Goal: Task Accomplishment & Management: Use online tool/utility

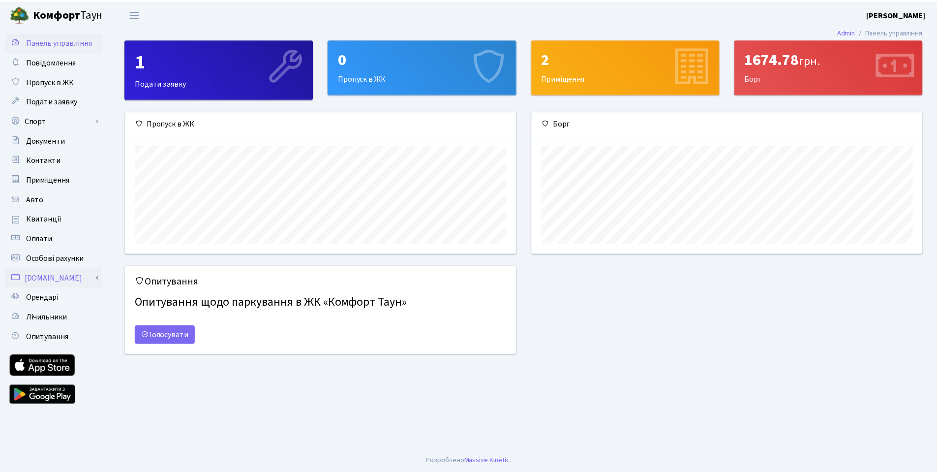
scroll to position [142, 393]
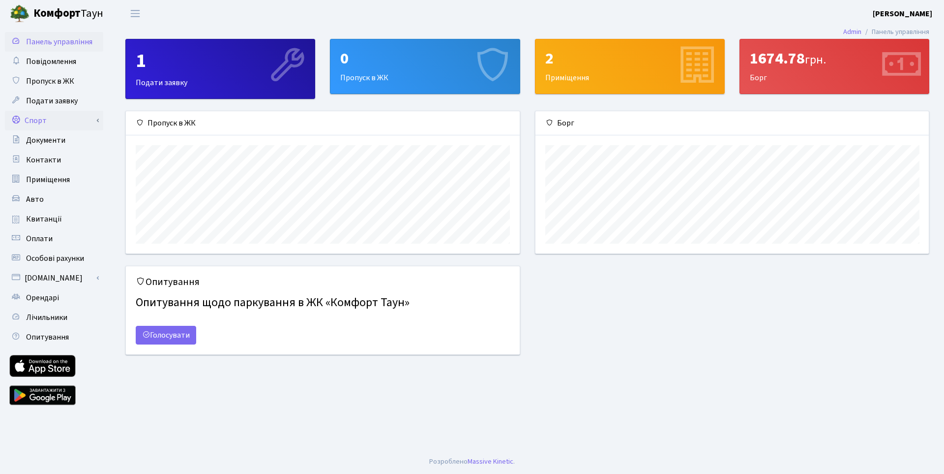
click at [67, 119] on link "Спорт" at bounding box center [54, 121] width 98 height 20
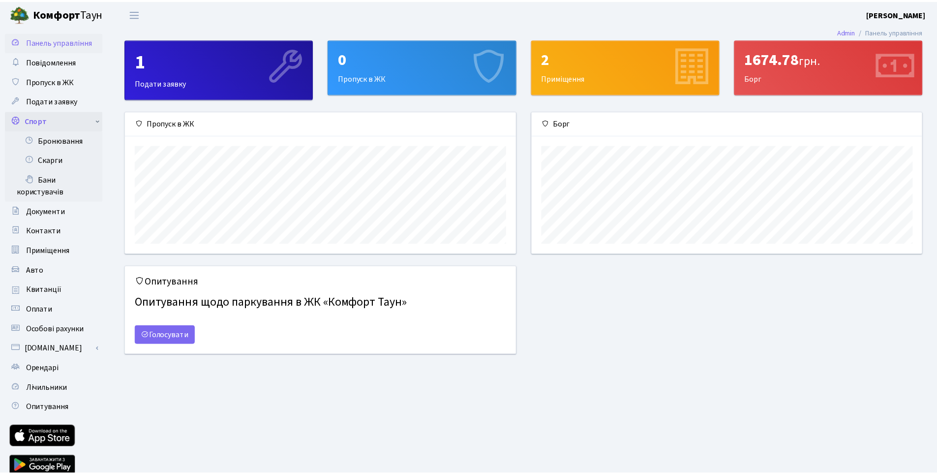
scroll to position [491680, 491432]
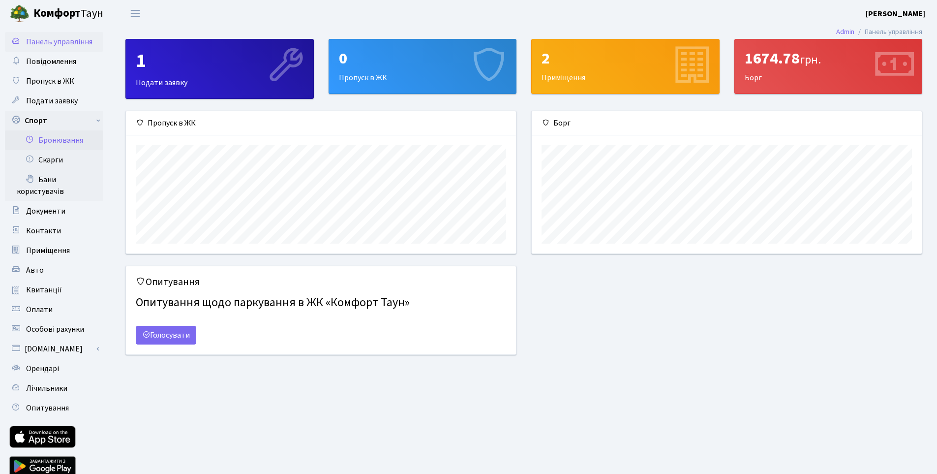
click at [66, 144] on link "Бронювання" at bounding box center [54, 140] width 98 height 20
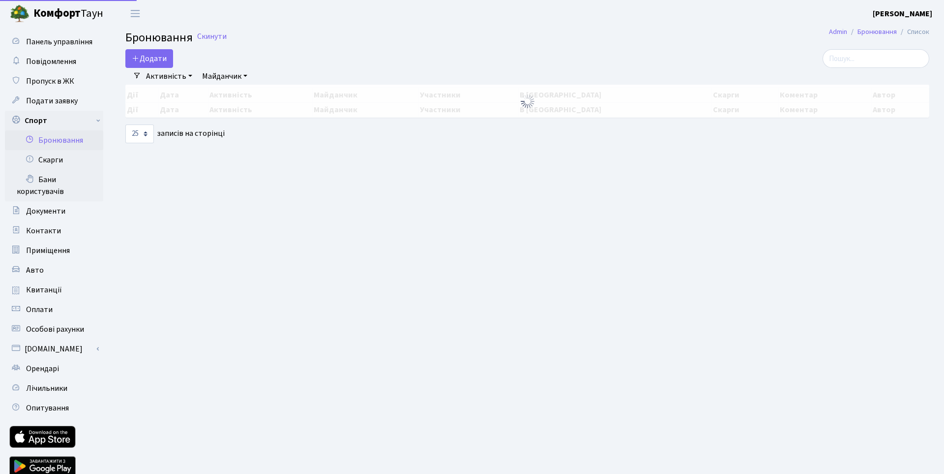
select select "25"
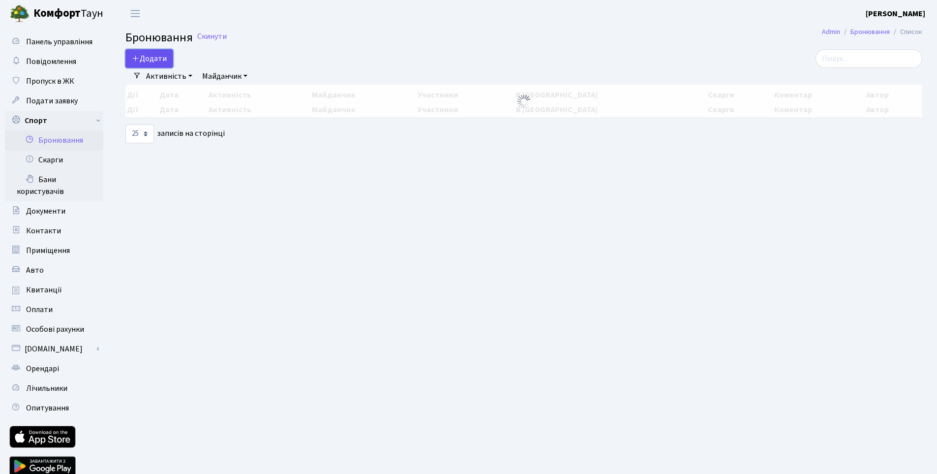
click at [157, 63] on button "Додати" at bounding box center [149, 58] width 48 height 19
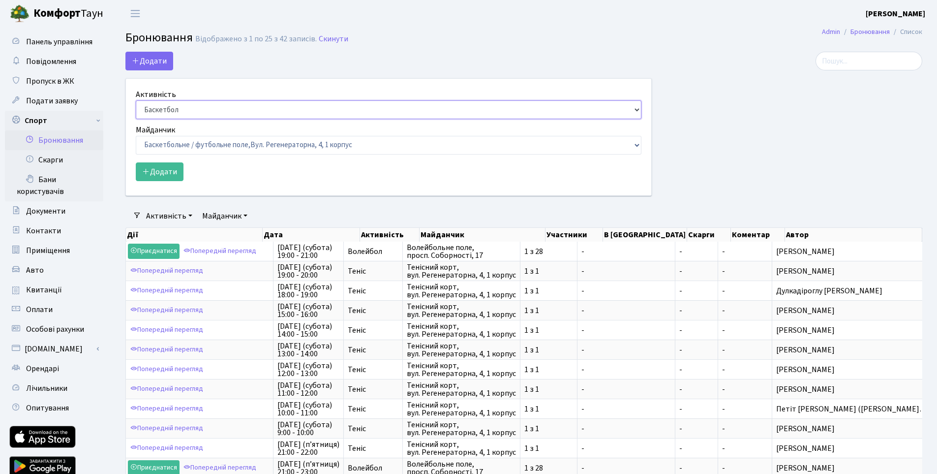
click at [163, 110] on select "Баскетбол Волейбол Йога Катання на роликах Настільний теніс Теніс Футбол Фітнес" at bounding box center [389, 109] width 506 height 19
select select "4"
click at [136, 100] on select "Баскетбол Волейбол Йога Катання на роликах Настільний теніс Теніс Футбол Фітнес" at bounding box center [389, 109] width 506 height 19
click at [174, 143] on select "Баскетбольне / футбольне поле, [GEOGRAPHIC_DATA]. [STREET_ADDRESS]. [STREET_ADD…" at bounding box center [389, 145] width 506 height 19
select select "4"
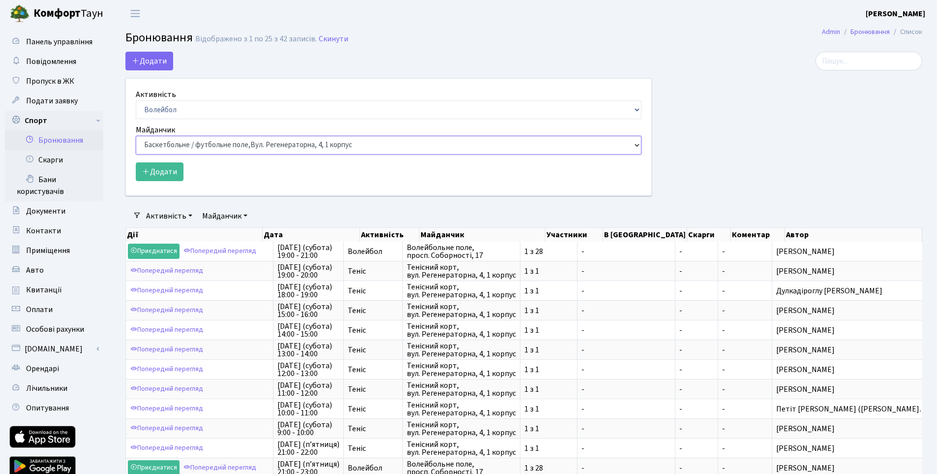
click at [136, 136] on select "Баскетбольне / футбольне поле, [GEOGRAPHIC_DATA]. [STREET_ADDRESS]. [STREET_ADD…" at bounding box center [389, 145] width 506 height 19
click at [151, 173] on button "Додати" at bounding box center [160, 171] width 48 height 19
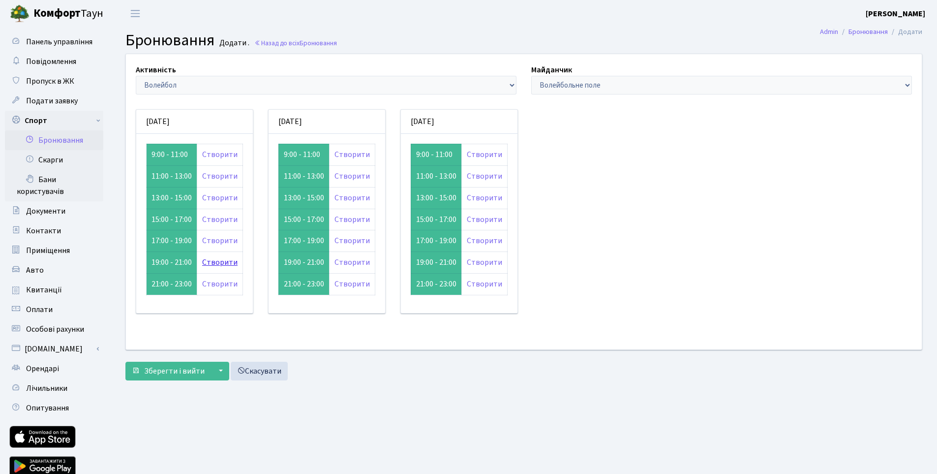
click at [221, 266] on link "Створити" at bounding box center [219, 262] width 35 height 11
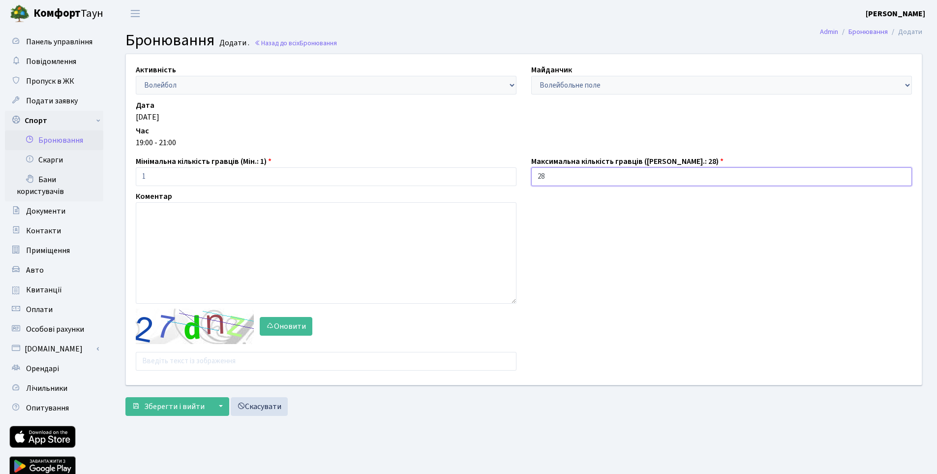
click at [574, 177] on input "28" at bounding box center [721, 176] width 381 height 19
type input "2"
type input "1"
click at [211, 354] on input "text" at bounding box center [326, 361] width 381 height 19
type input "zgeqa"
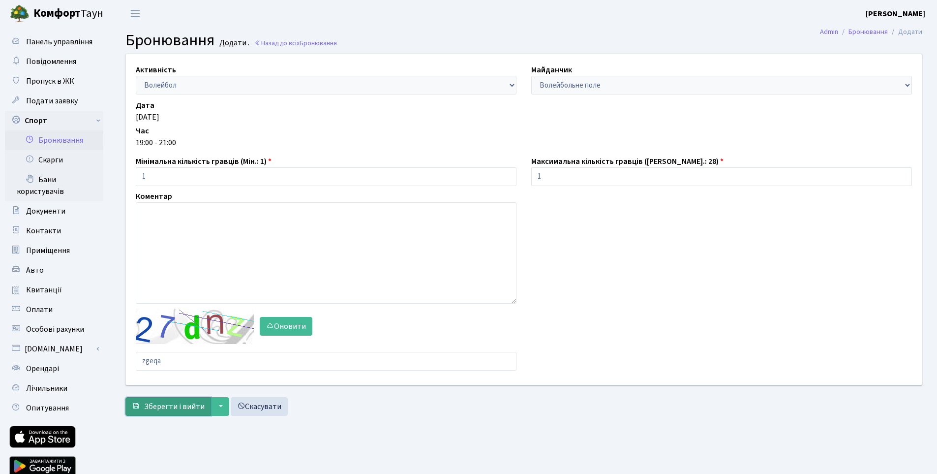
click at [202, 410] on span "Зберегти і вийти" at bounding box center [174, 406] width 60 height 11
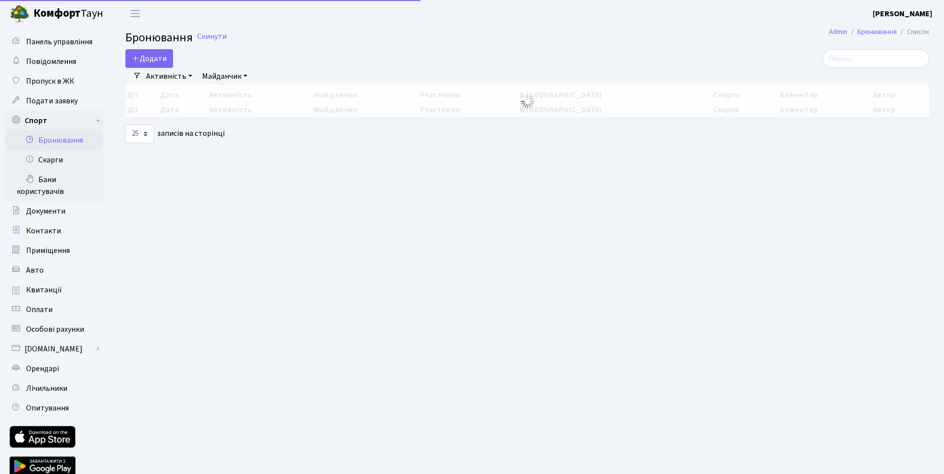
select select "25"
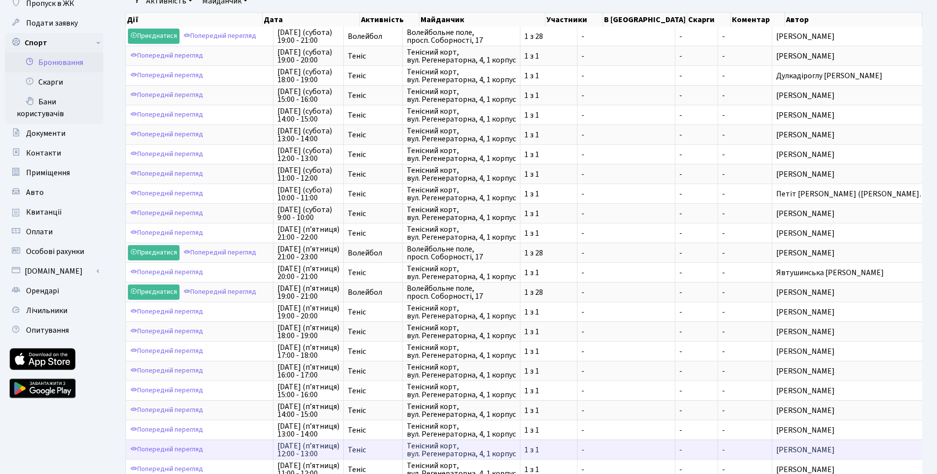
scroll to position [189, 0]
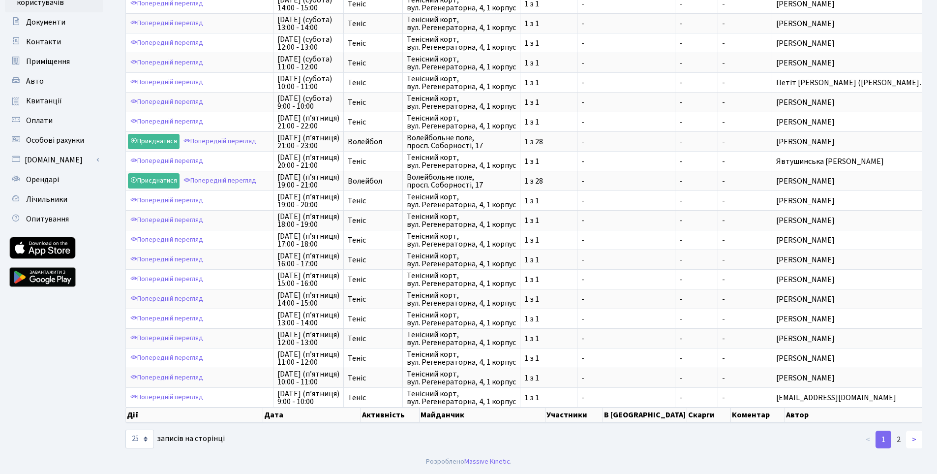
click at [913, 437] on link ">" at bounding box center [914, 439] width 16 height 18
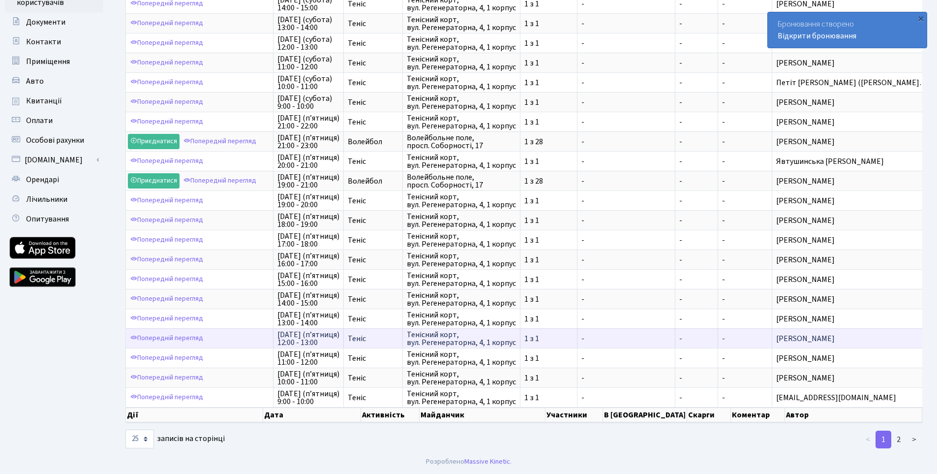
scroll to position [1, 0]
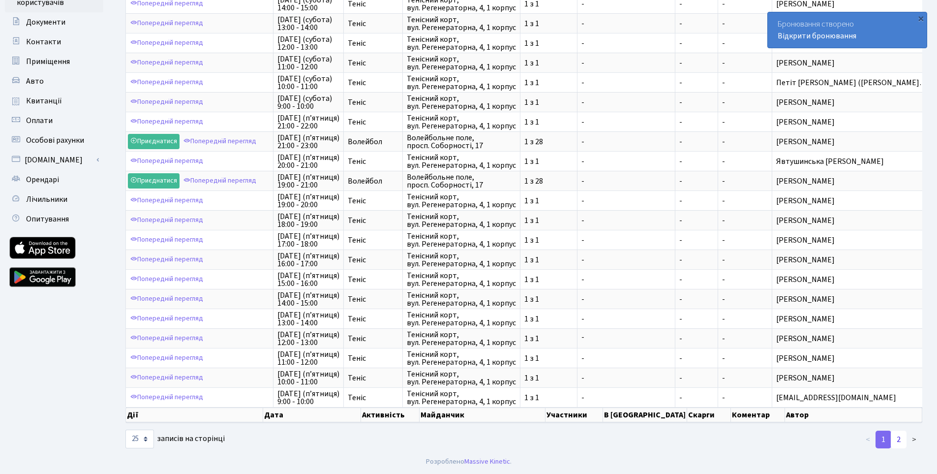
click at [897, 438] on link "2" at bounding box center [899, 439] width 16 height 18
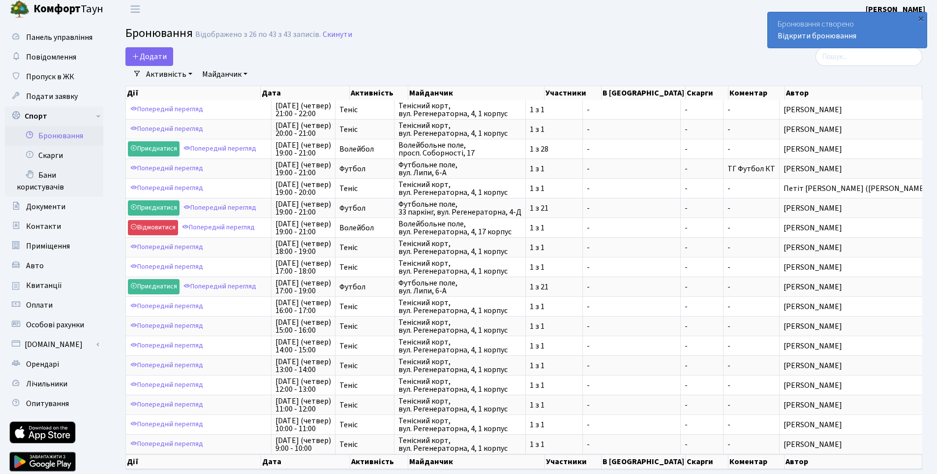
scroll to position [2, 0]
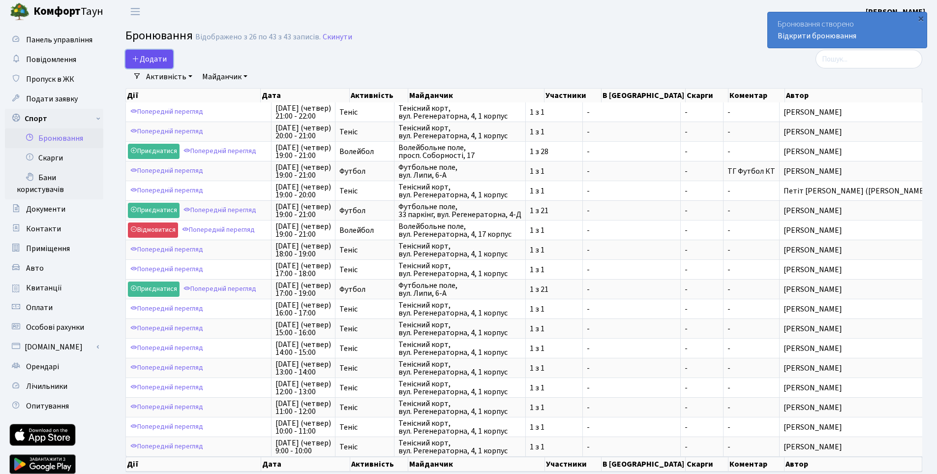
click at [156, 62] on button "Додати" at bounding box center [149, 59] width 48 height 19
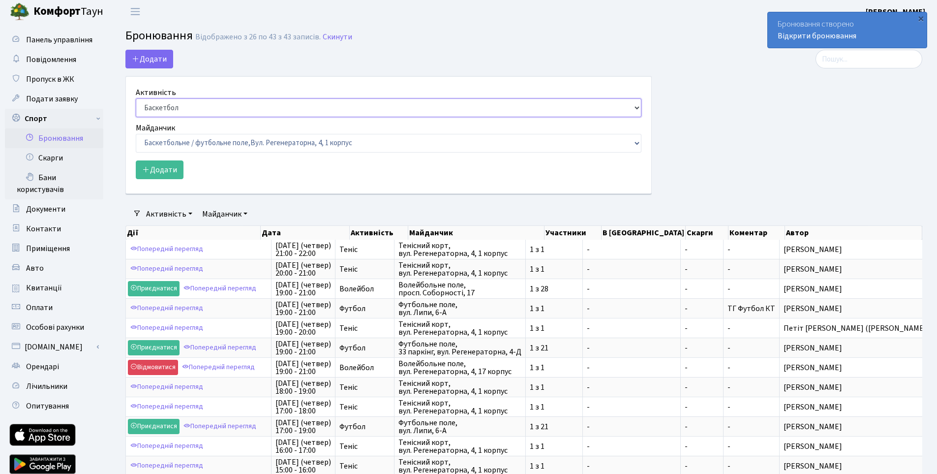
click at [189, 112] on select "Баскетбол Волейбол Йога Катання на роликах Настільний теніс Теніс Футбол Фітнес" at bounding box center [389, 107] width 506 height 19
select select "4"
click at [136, 98] on select "Баскетбол Волейбол Йога Катання на роликах Настільний теніс Теніс Футбол Фітнес" at bounding box center [389, 107] width 506 height 19
click at [198, 142] on select "Баскетбольне / футбольне поле, Вул. Регенераторна, 4, 1 корпус Баскетбольне пол…" at bounding box center [389, 143] width 506 height 19
select select "4"
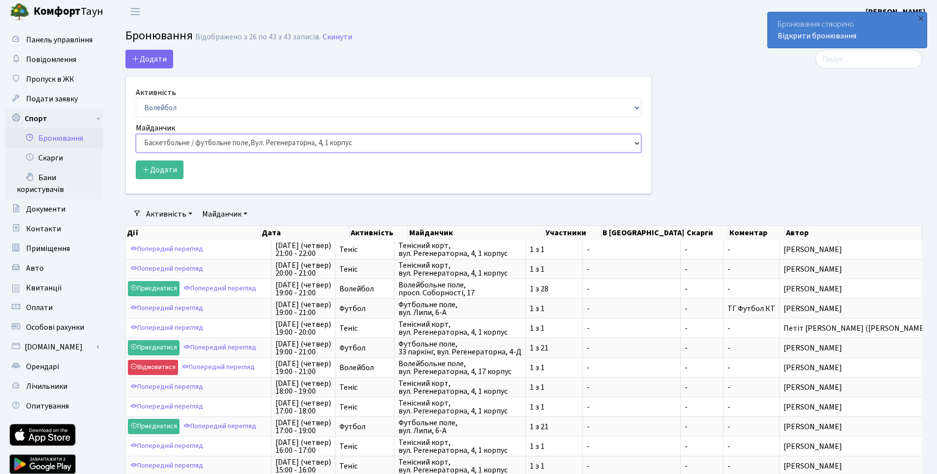
click at [136, 134] on select "Баскетбольне / футбольне поле, Вул. Регенераторна, 4, 1 корпус Баскетбольне пол…" at bounding box center [389, 143] width 506 height 19
click at [151, 166] on button "Додати" at bounding box center [160, 169] width 48 height 19
